Goal: Information Seeking & Learning: Learn about a topic

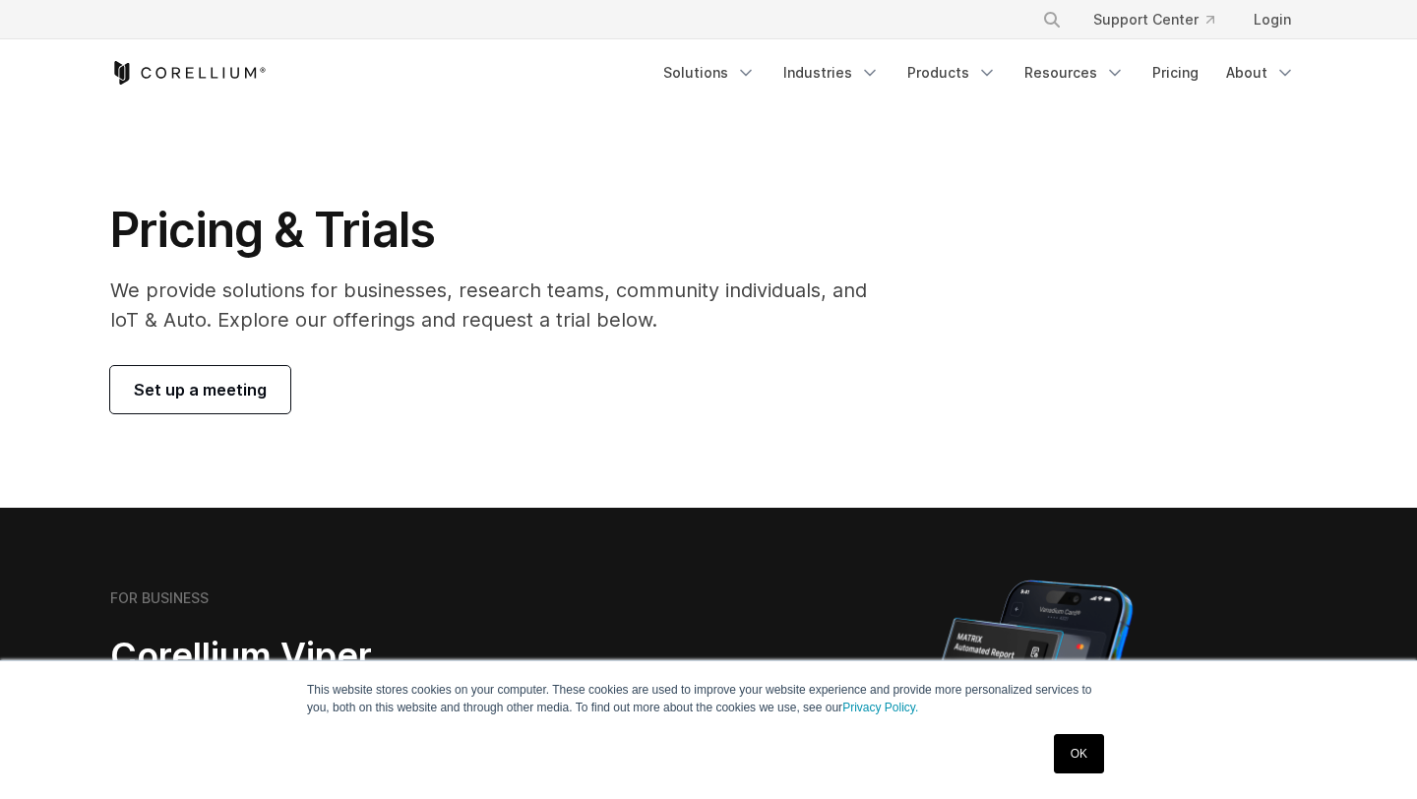
click at [206, 72] on icon "Corellium Home" at bounding box center [188, 73] width 156 height 24
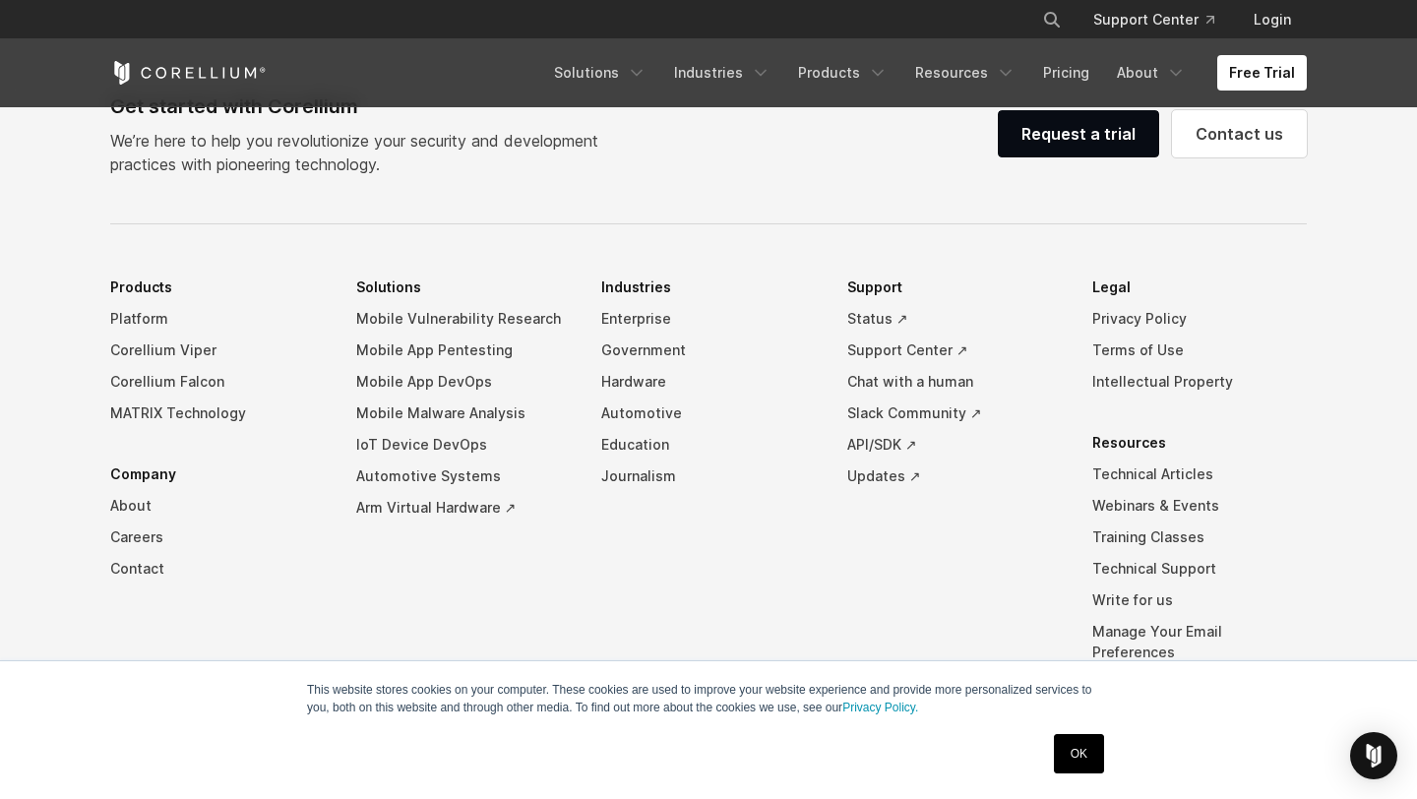
scroll to position [4560, 0]
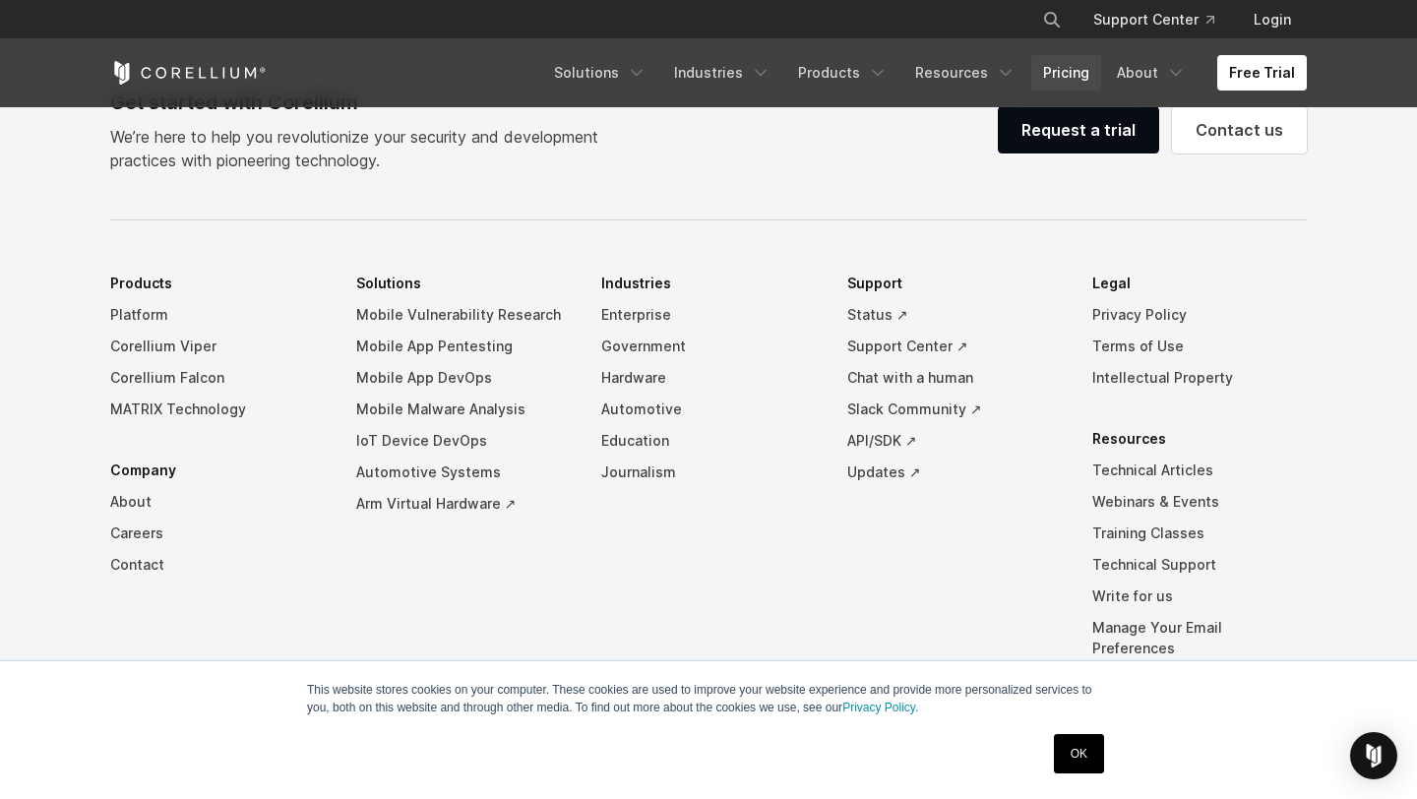
click at [1060, 70] on link "Pricing" at bounding box center [1066, 72] width 70 height 35
